Goal: Task Accomplishment & Management: Complete application form

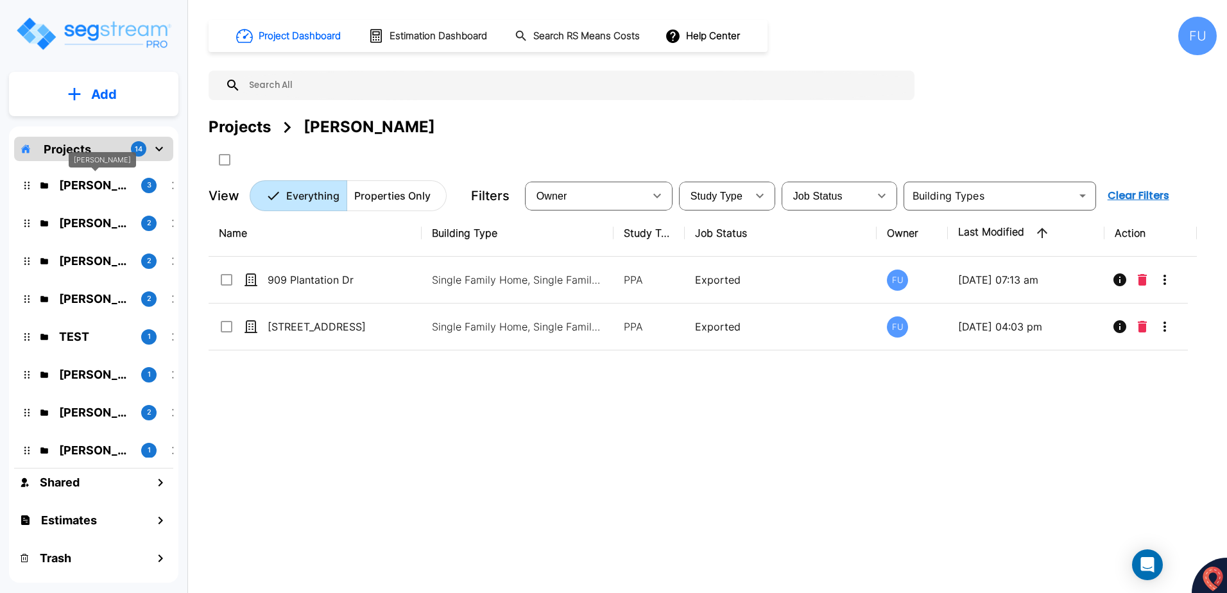
click at [83, 186] on p "[PERSON_NAME]" at bounding box center [95, 185] width 72 height 17
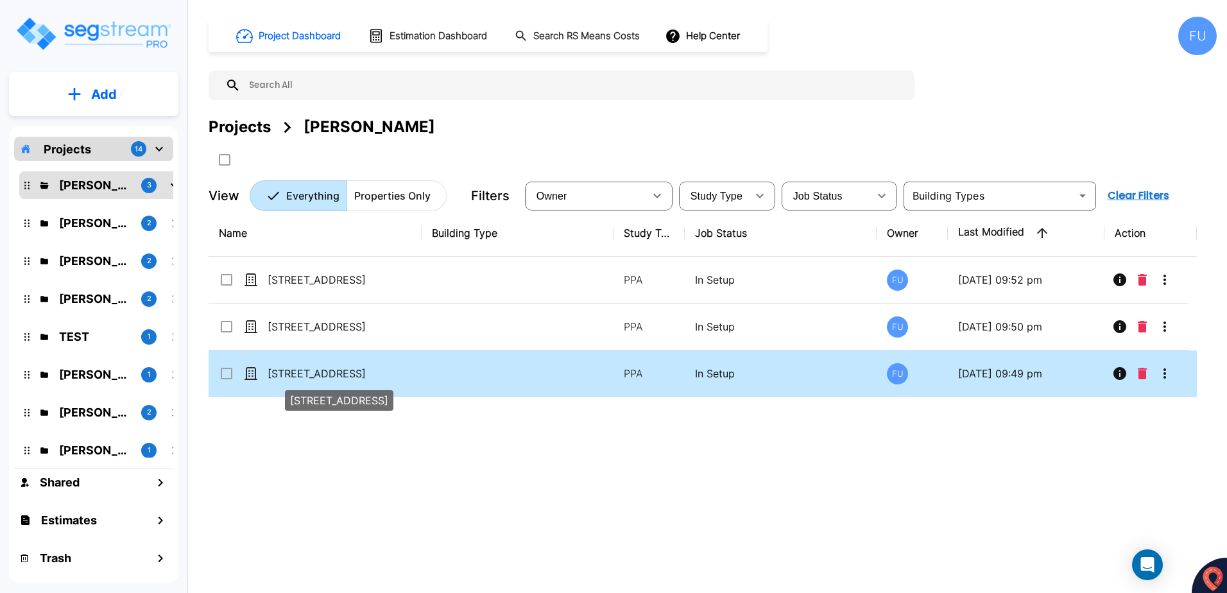
click at [300, 374] on p "[STREET_ADDRESS]" at bounding box center [332, 373] width 128 height 15
click at [306, 375] on p "[STREET_ADDRESS]" at bounding box center [332, 373] width 128 height 15
checkbox input "false"
click at [306, 375] on p "[STREET_ADDRESS]" at bounding box center [332, 373] width 128 height 15
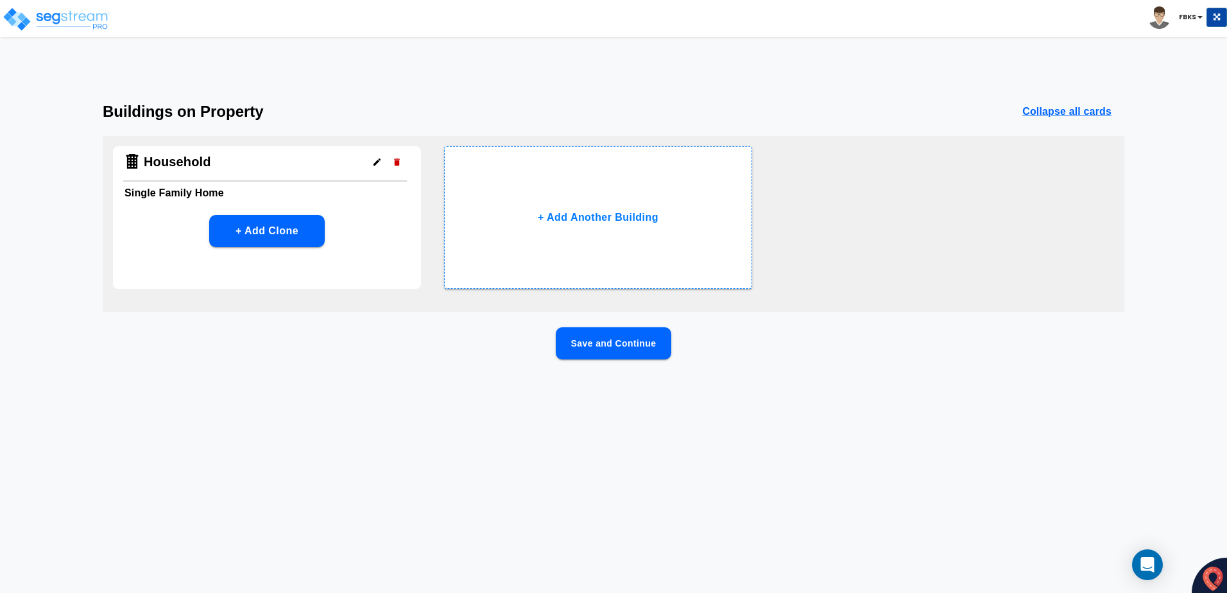
click at [578, 345] on button "Save and Continue" at bounding box center [614, 343] width 116 height 32
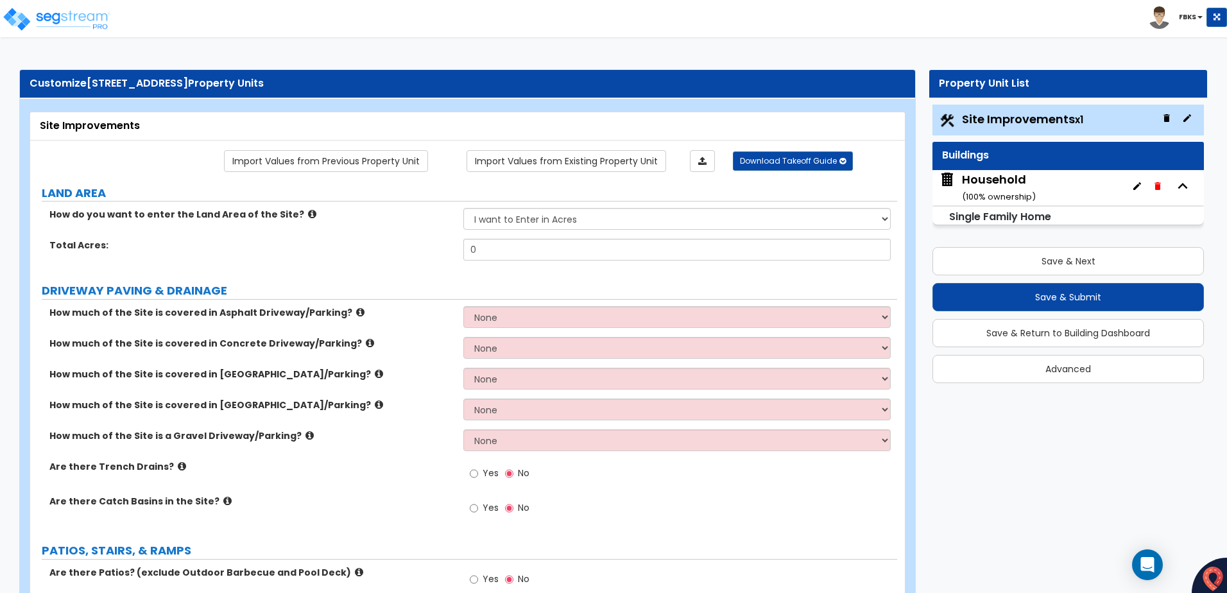
click at [92, 80] on span "[STREET_ADDRESS]" at bounding box center [137, 83] width 101 height 15
drag, startPoint x: 86, startPoint y: 80, endPoint x: 148, endPoint y: 80, distance: 61.6
click at [148, 80] on div "Customize [STREET_ADDRESS] Property Units" at bounding box center [468, 83] width 876 height 15
click at [883, 220] on select "I want to Enter in [GEOGRAPHIC_DATA] I want to Enter in Square Feet" at bounding box center [676, 219] width 427 height 22
select select "2"
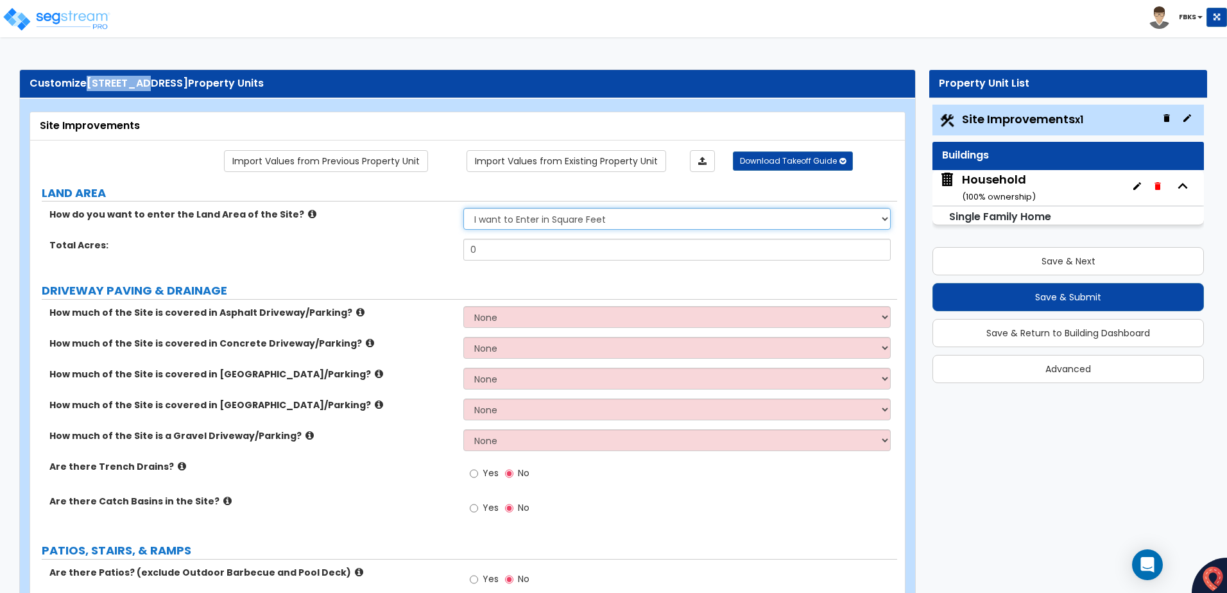
click at [463, 208] on select "I want to Enter in [GEOGRAPHIC_DATA] I want to Enter in Square Feet" at bounding box center [676, 219] width 427 height 22
click at [506, 249] on input "0" at bounding box center [676, 250] width 427 height 22
type input "7,492"
click at [593, 218] on select "I want to Enter in Acres I want to Enter in Square Feet" at bounding box center [676, 219] width 427 height 22
click at [885, 220] on select "I want to Enter in [GEOGRAPHIC_DATA] I want to Enter in Square Feet" at bounding box center [676, 219] width 427 height 22
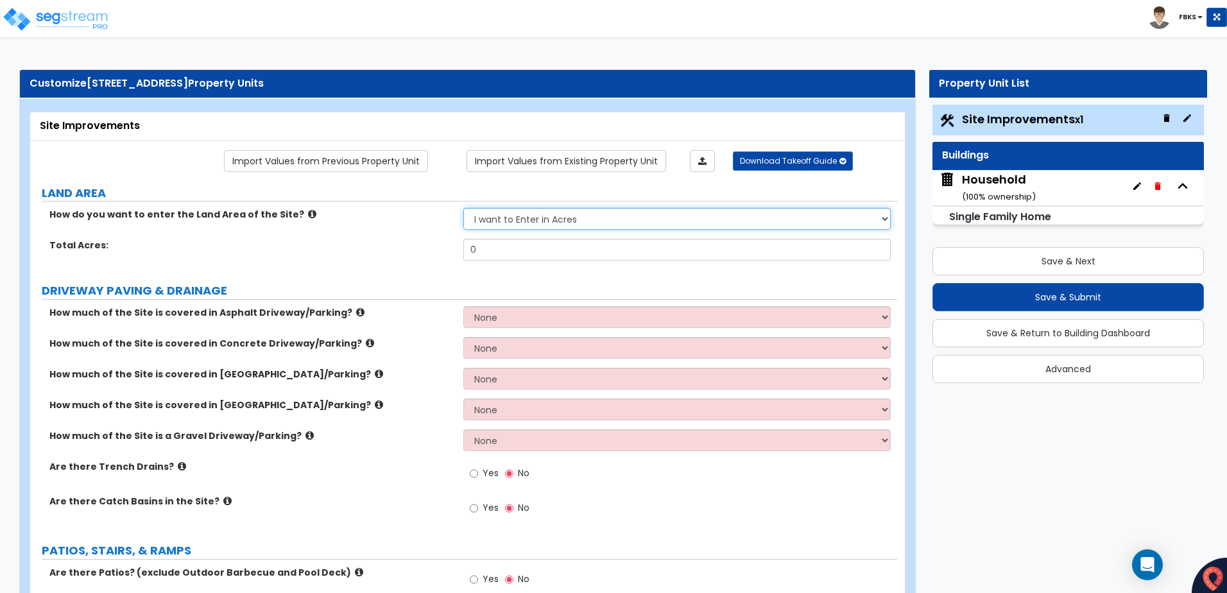
select select "2"
click at [463, 208] on select "I want to Enter in [GEOGRAPHIC_DATA] I want to Enter in Square Feet" at bounding box center [676, 219] width 427 height 22
drag, startPoint x: 477, startPoint y: 251, endPoint x: 466, endPoint y: 249, distance: 11.1
click at [466, 249] on input "0" at bounding box center [676, 250] width 427 height 22
type input "7492."
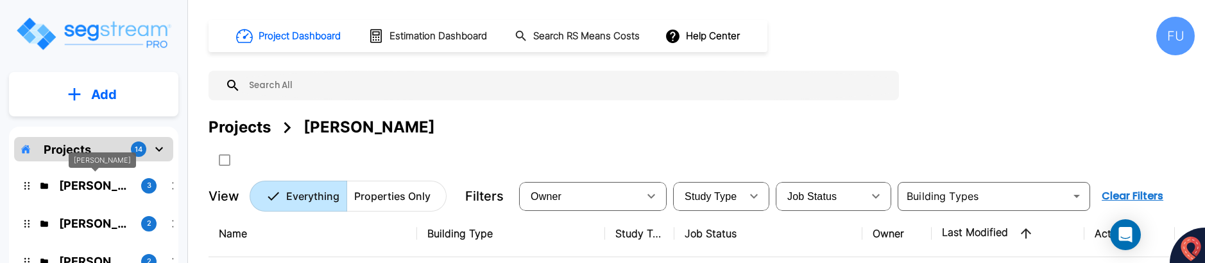
click at [83, 184] on p "Ceka, Rizvan" at bounding box center [95, 185] width 72 height 17
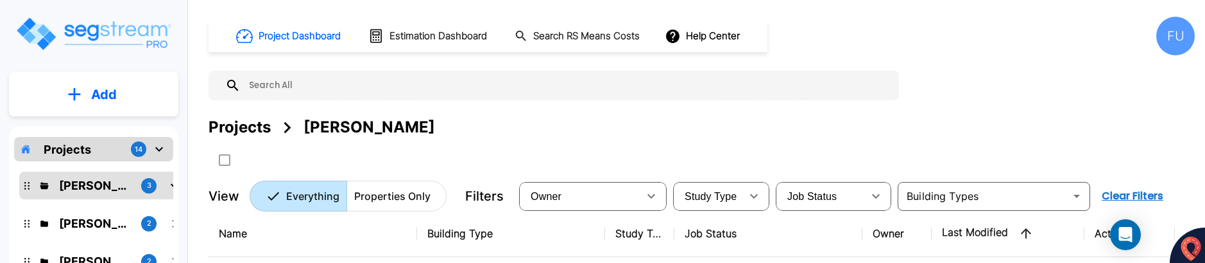
click at [609, 122] on div "Projects Ceka, Rizvan" at bounding box center [702, 127] width 987 height 23
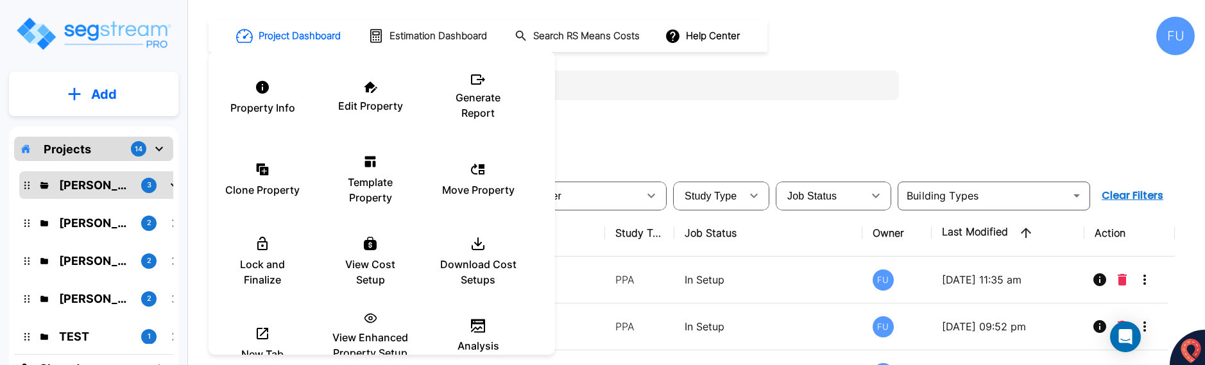
click at [750, 151] on div at bounding box center [602, 182] width 1205 height 365
